Goal: Book appointment/travel/reservation

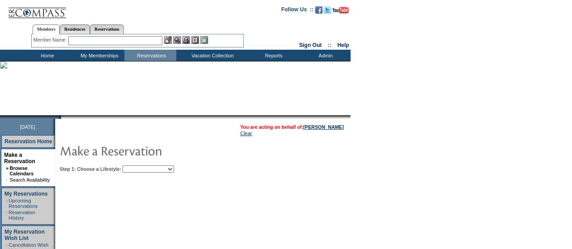
click at [174, 169] on select "Beach Leisure Metropolitan Mountain OIAL for Adventure OIAL for Couples OIAL fo…" at bounding box center [149, 169] width 52 height 7
select select "Beach"
click at [138, 166] on select "Beach Leisure Metropolitan Mountain OIAL for Adventure OIAL for Couples OIAL fo…" at bounding box center [149, 169] width 52 height 7
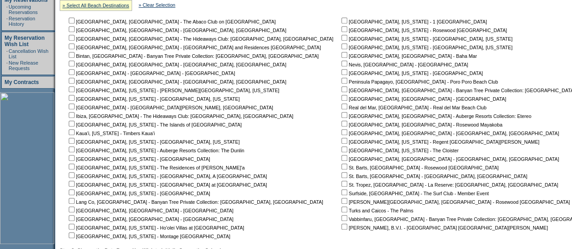
scroll to position [195, 0]
click at [342, 72] on input "checkbox" at bounding box center [345, 72] width 6 height 6
checkbox input "true"
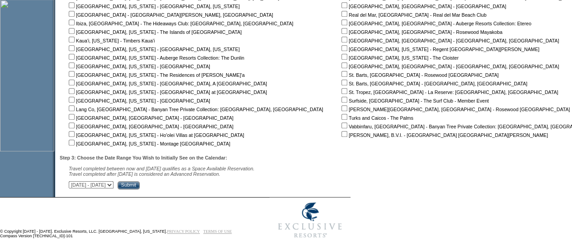
scroll to position [295, 0]
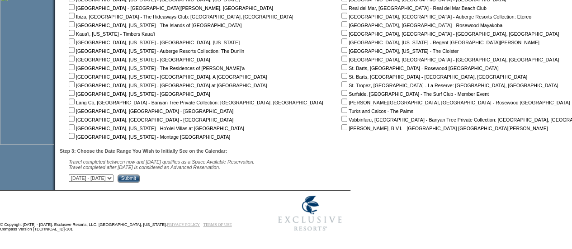
click at [140, 178] on input "Submit" at bounding box center [129, 179] width 22 height 8
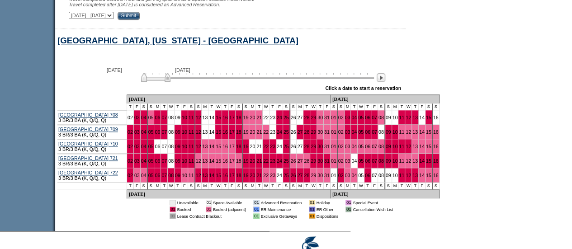
scroll to position [460, 0]
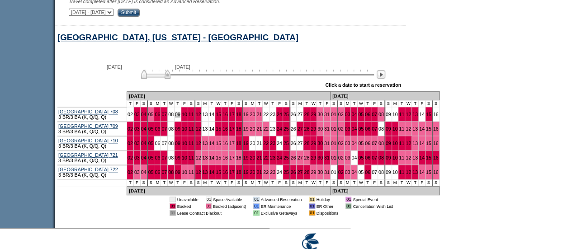
click at [175, 117] on link "09" at bounding box center [177, 114] width 5 height 5
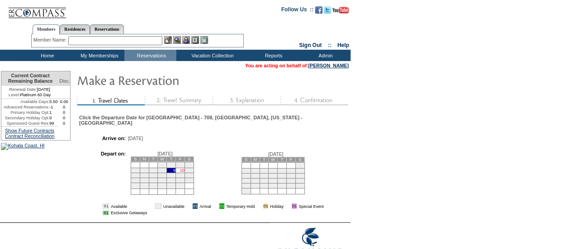
click at [185, 173] on link "10" at bounding box center [182, 170] width 5 height 5
